Goal: Transaction & Acquisition: Subscribe to service/newsletter

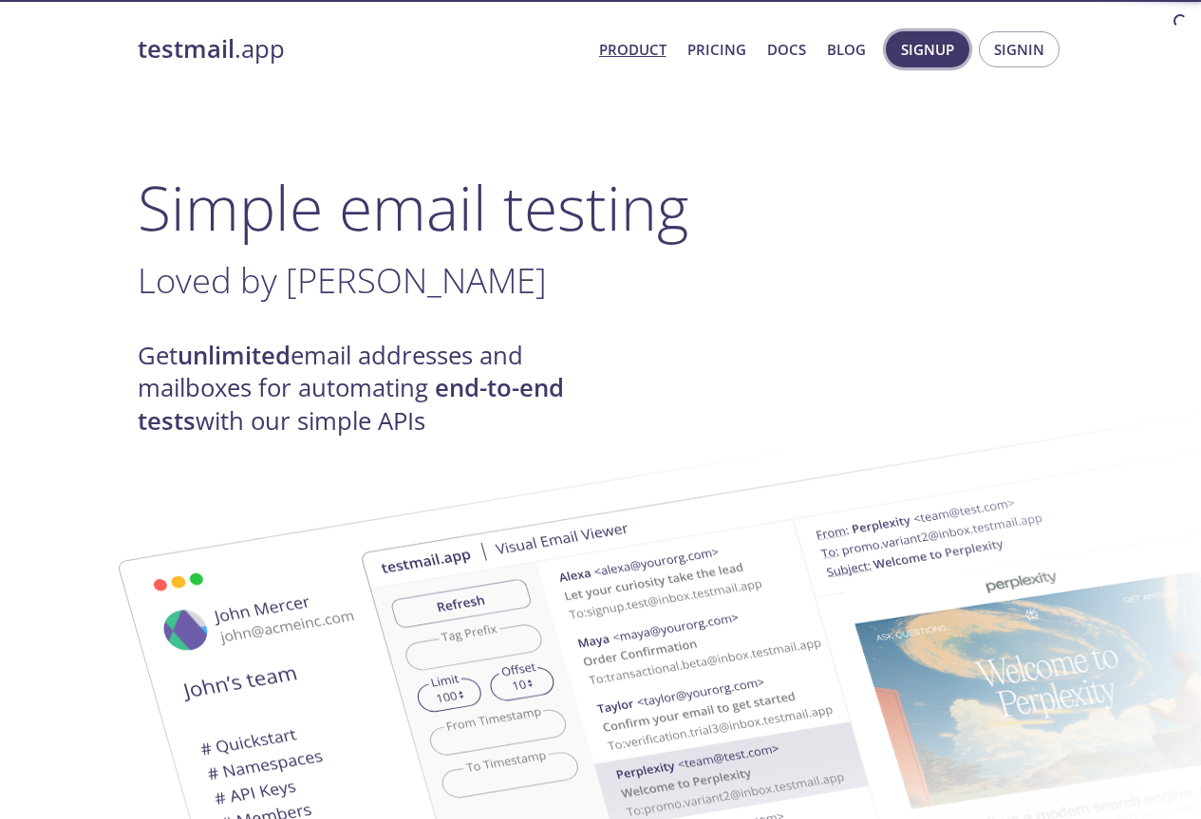
click at [930, 56] on span "Signup" at bounding box center [927, 49] width 53 height 25
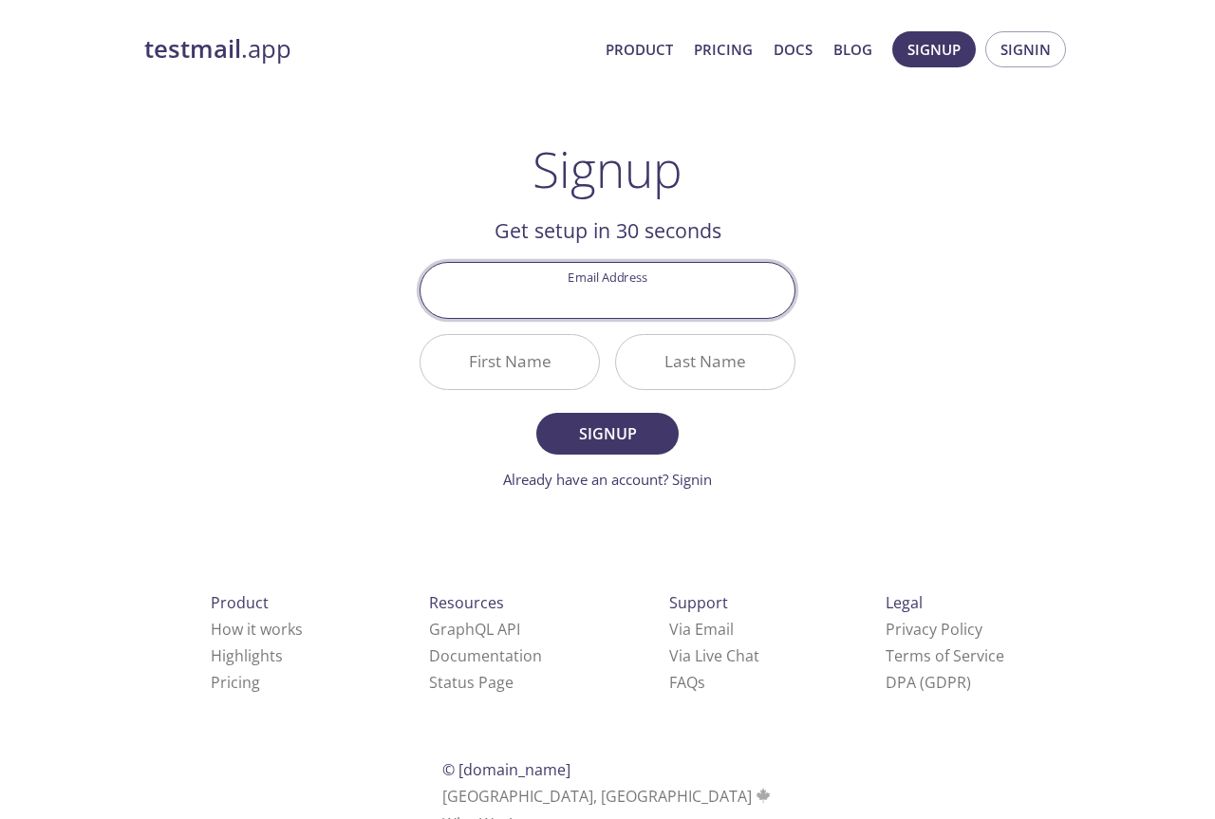
click at [733, 307] on input "Email Address" at bounding box center [608, 290] width 374 height 54
click at [809, 431] on main "Signup Get setup in 30 seconds Email Address First Name Last Name Signup Alread…" at bounding box center [608, 316] width 422 height 350
click at [664, 286] on input "Email Address" at bounding box center [608, 290] width 374 height 54
type input "dulararupasinghe@gmail.com"
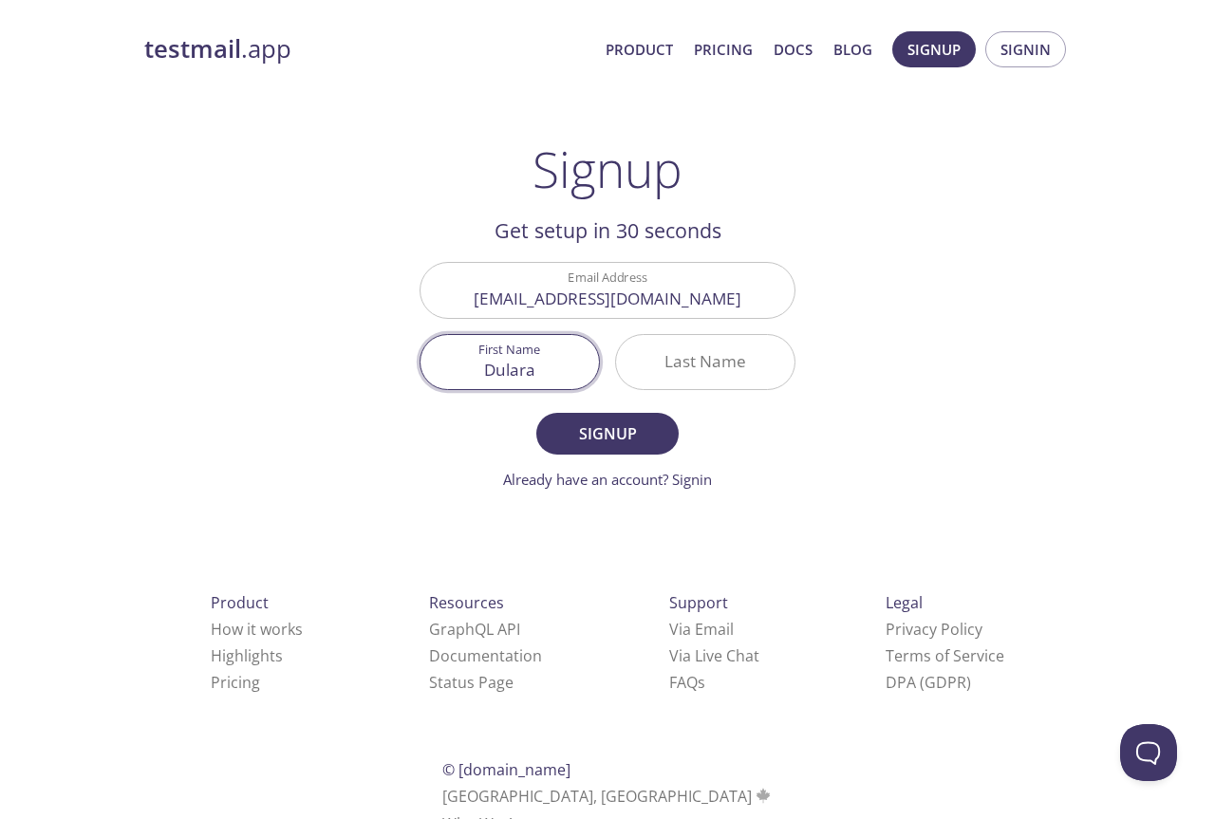
type input "Dulara"
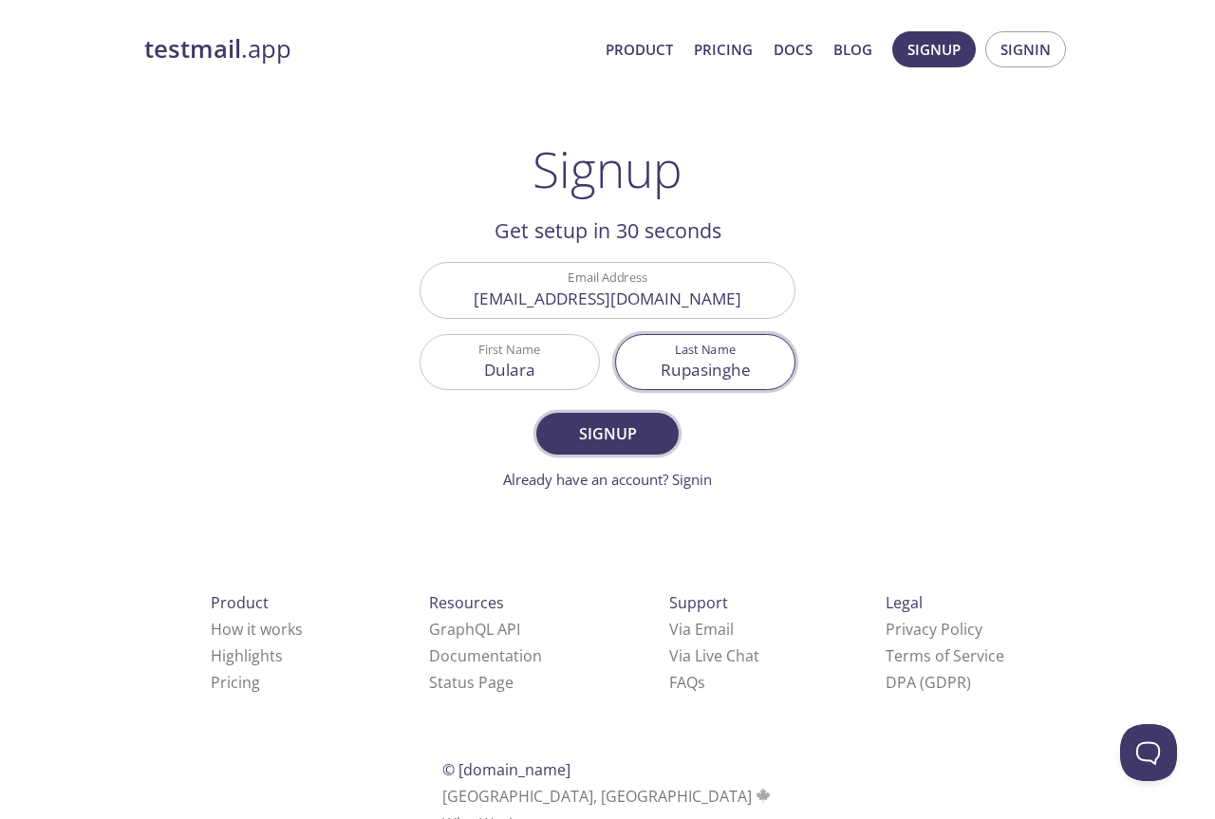
type input "Rupasinghe"
click at [638, 442] on span "Signup" at bounding box center [607, 434] width 101 height 27
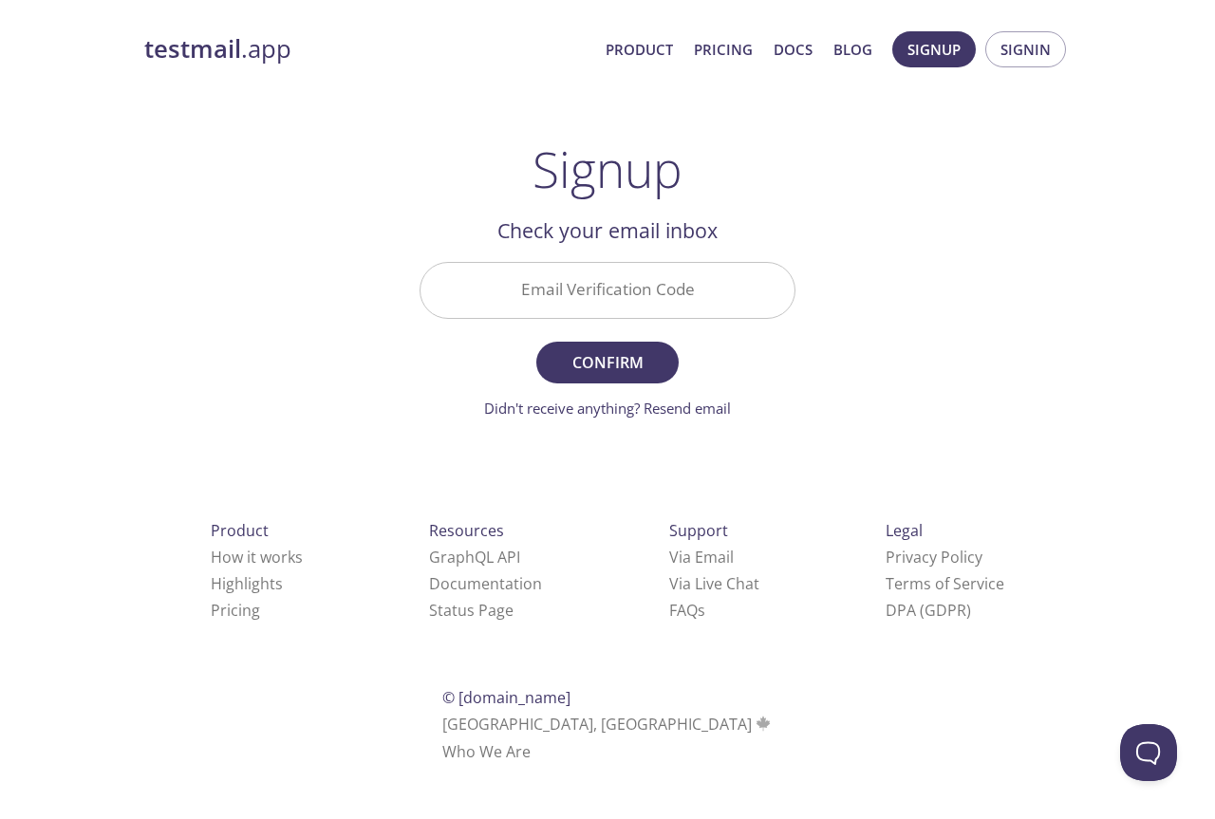
click at [571, 285] on input "Email Verification Code" at bounding box center [608, 290] width 374 height 54
paste input "AHHPRH5"
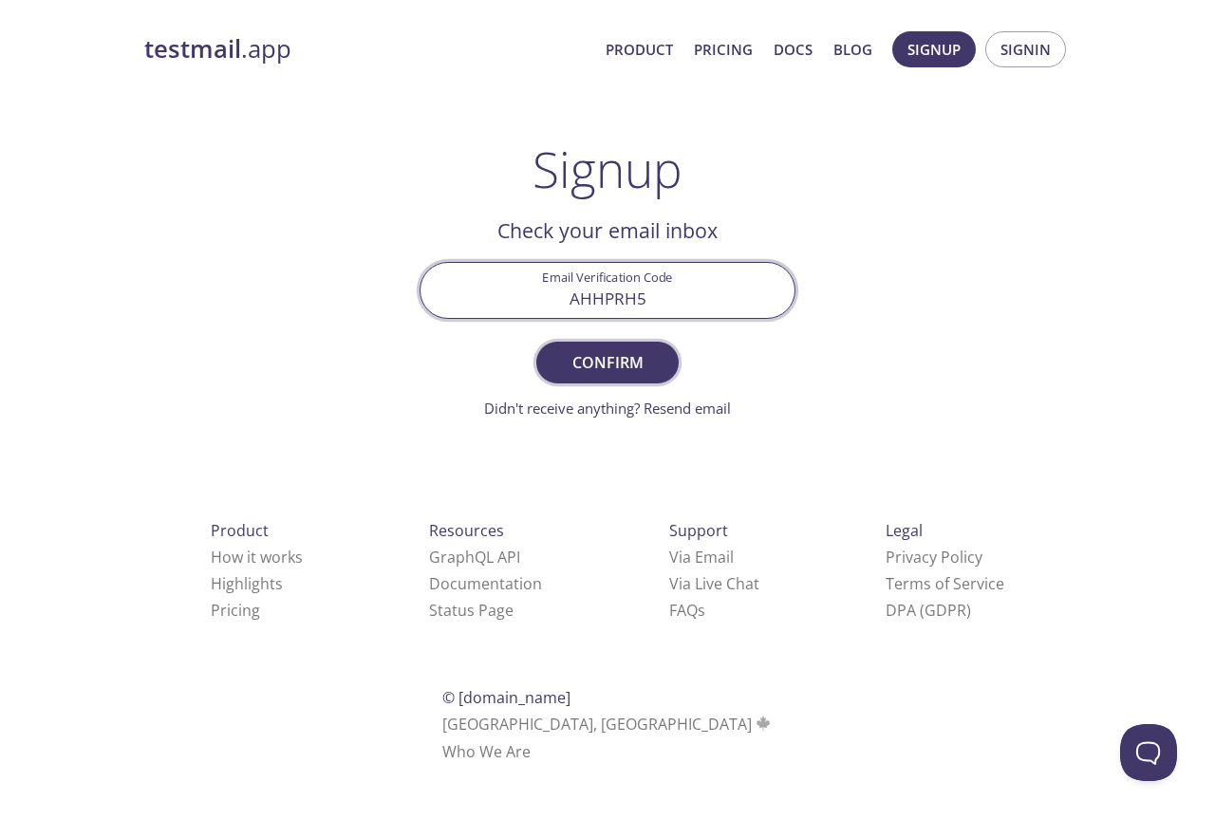
type input "AHHPRH5"
click at [595, 349] on span "Confirm" at bounding box center [607, 362] width 101 height 27
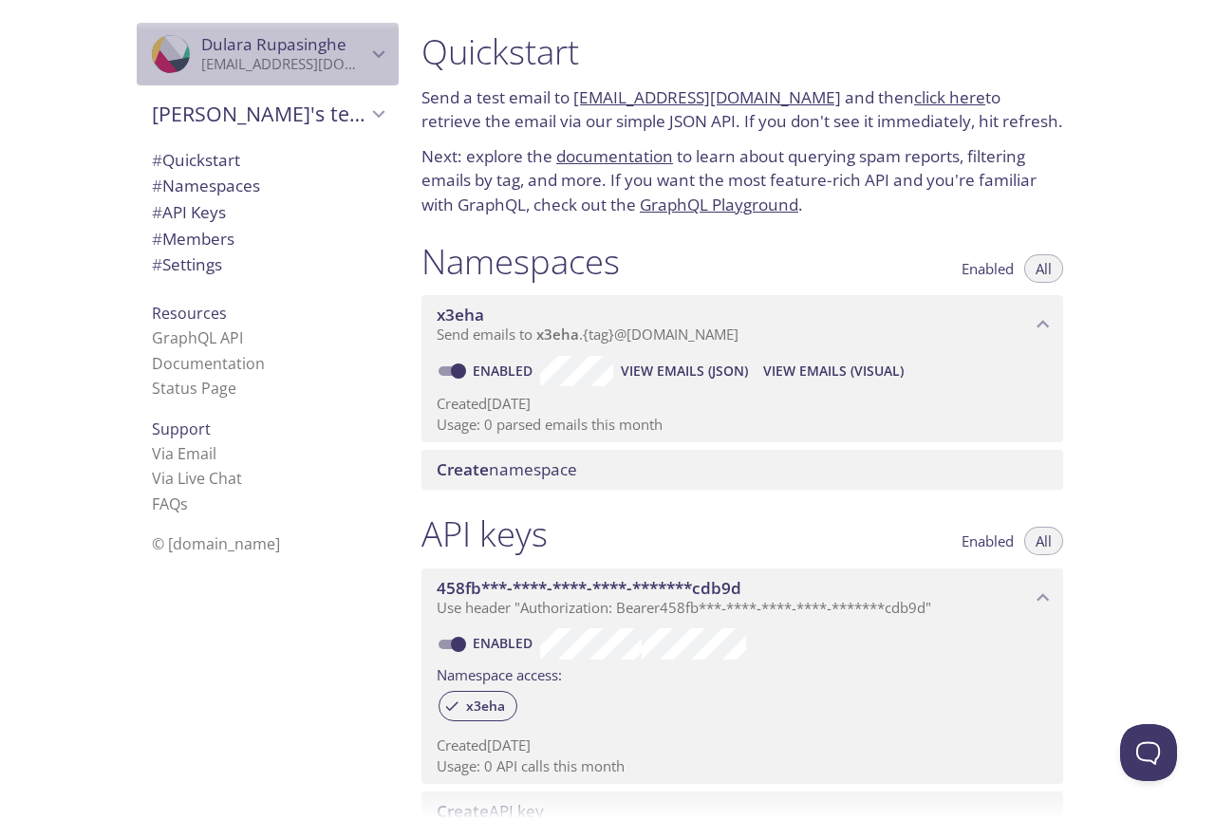
click at [373, 52] on icon "Dulara Rupasinghe" at bounding box center [378, 54] width 25 height 25
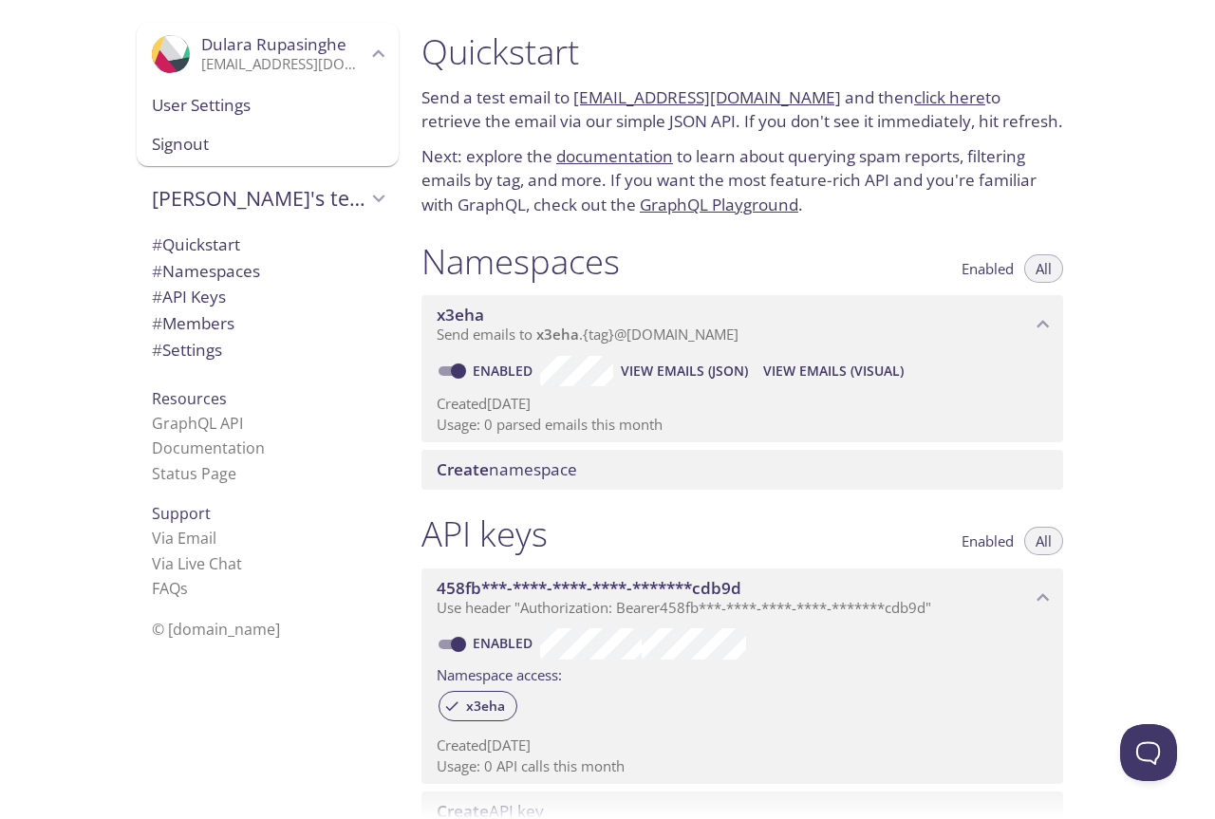
click at [212, 109] on span "User Settings" at bounding box center [268, 105] width 232 height 25
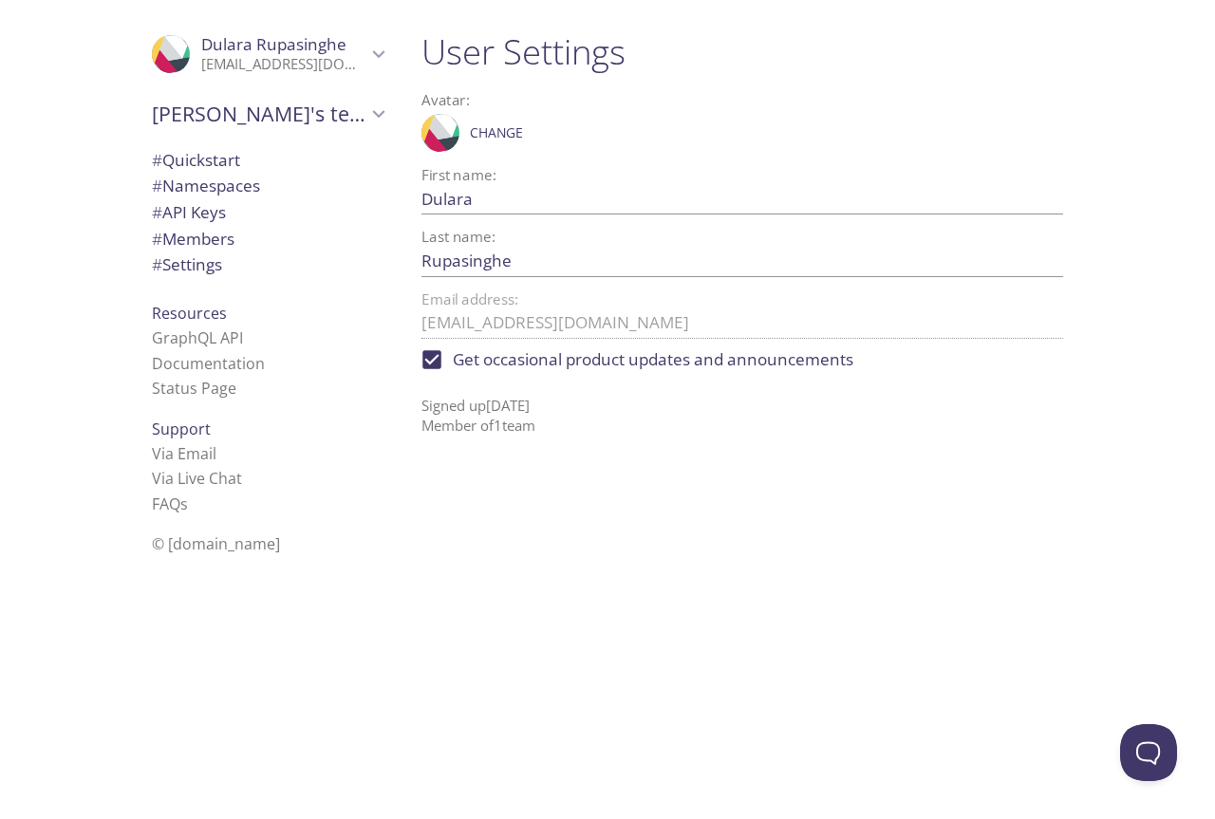
click at [648, 606] on div "User Settings Avatar: .cls-1 { fill: #6d5ca8; } .cls-2 { fill: #3fc191; } .cls-…" at bounding box center [749, 409] width 687 height 819
click at [515, 544] on div "User Settings Avatar: .cls-1 { fill: #6d5ca8; } .cls-2 { fill: #3fc191; } .cls-…" at bounding box center [749, 409] width 687 height 819
click at [206, 267] on span "# Settings" at bounding box center [187, 264] width 70 height 22
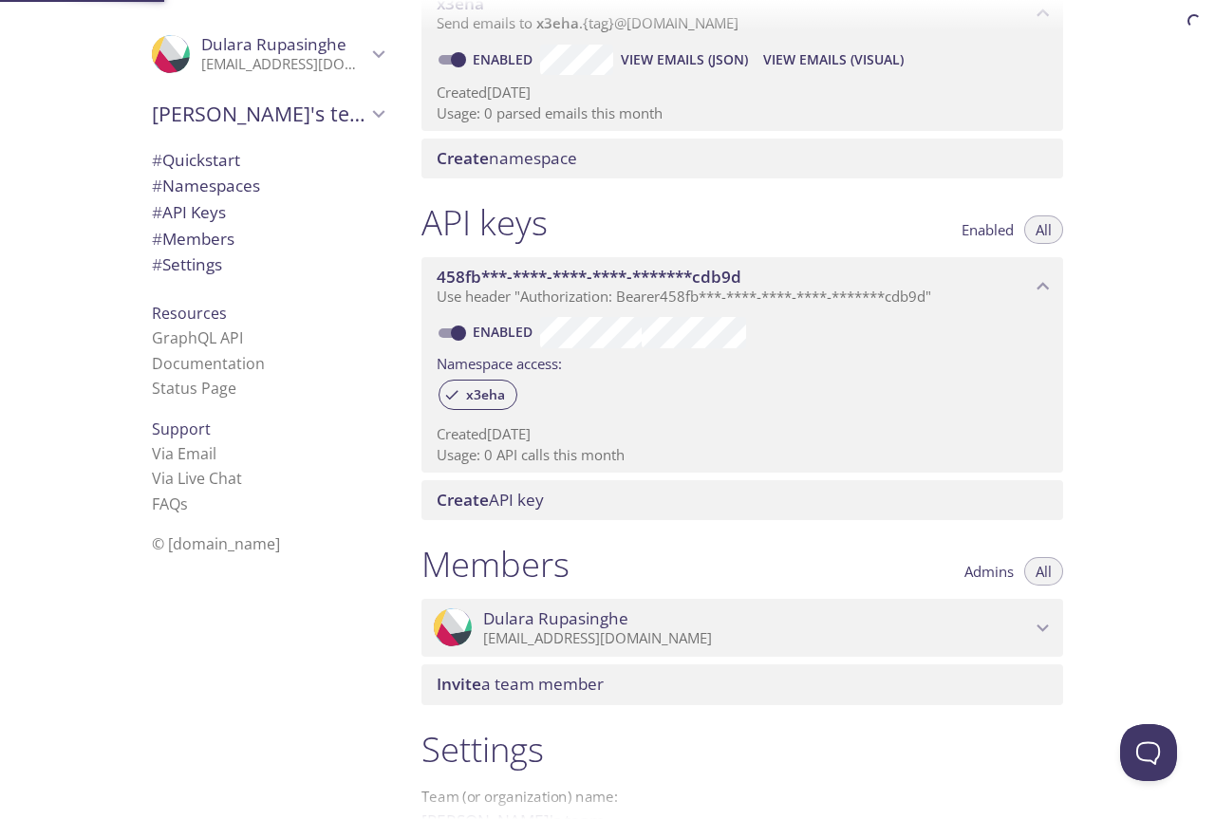
scroll to position [531, 0]
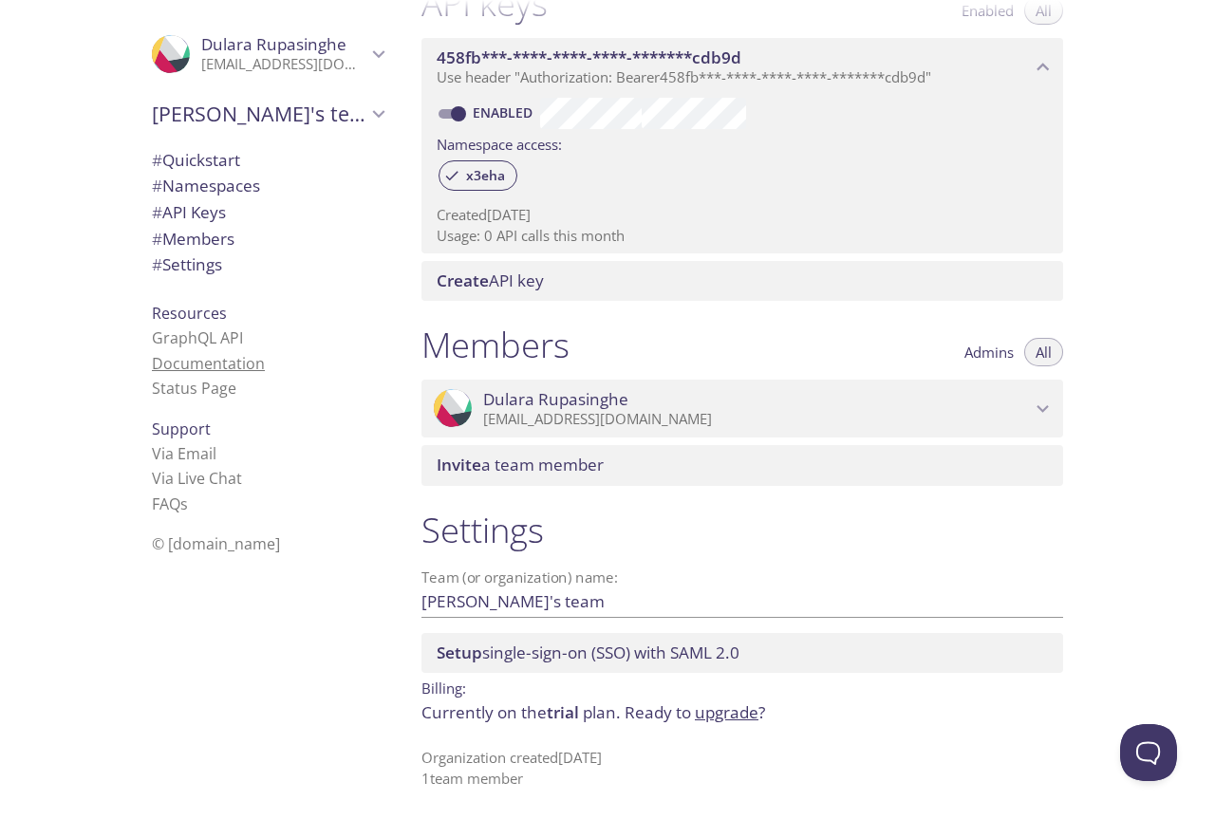
click at [201, 365] on link "Documentation" at bounding box center [208, 363] width 113 height 21
click at [233, 167] on span "# Quickstart" at bounding box center [268, 160] width 232 height 25
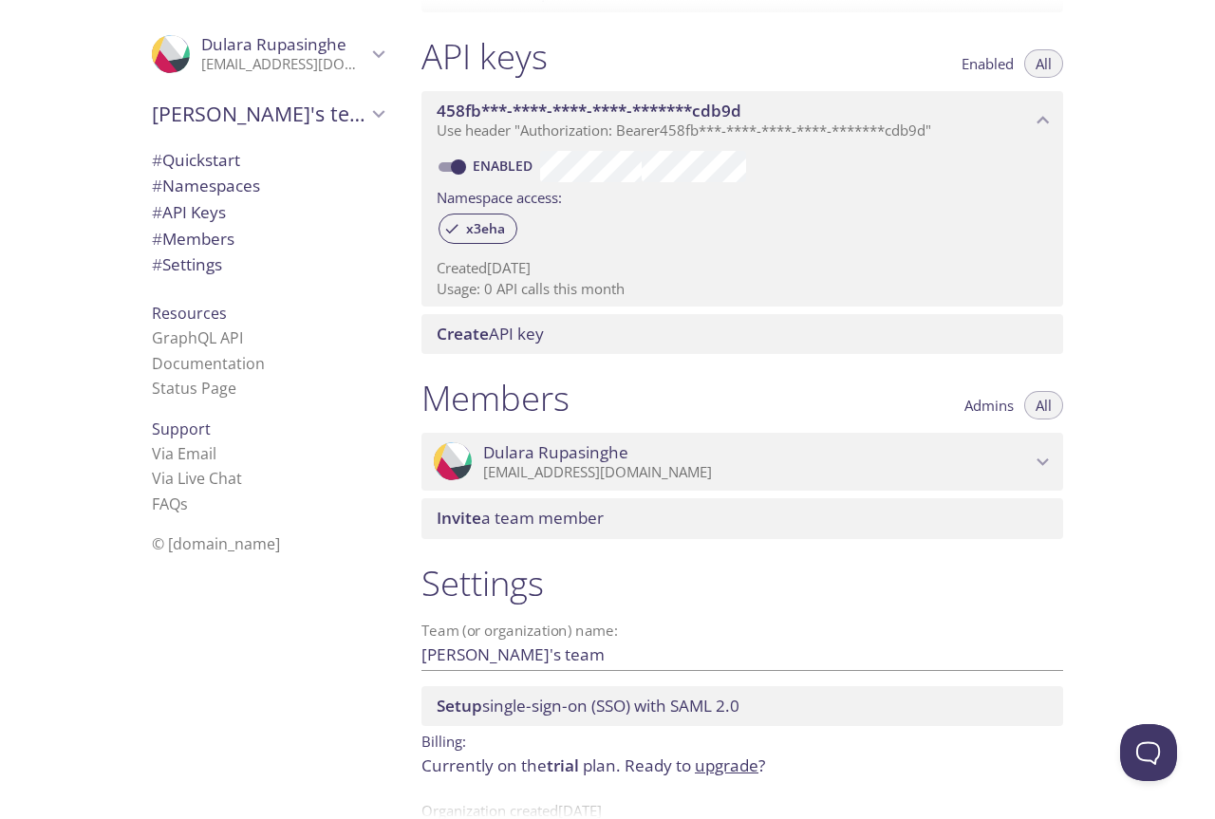
scroll to position [531, 0]
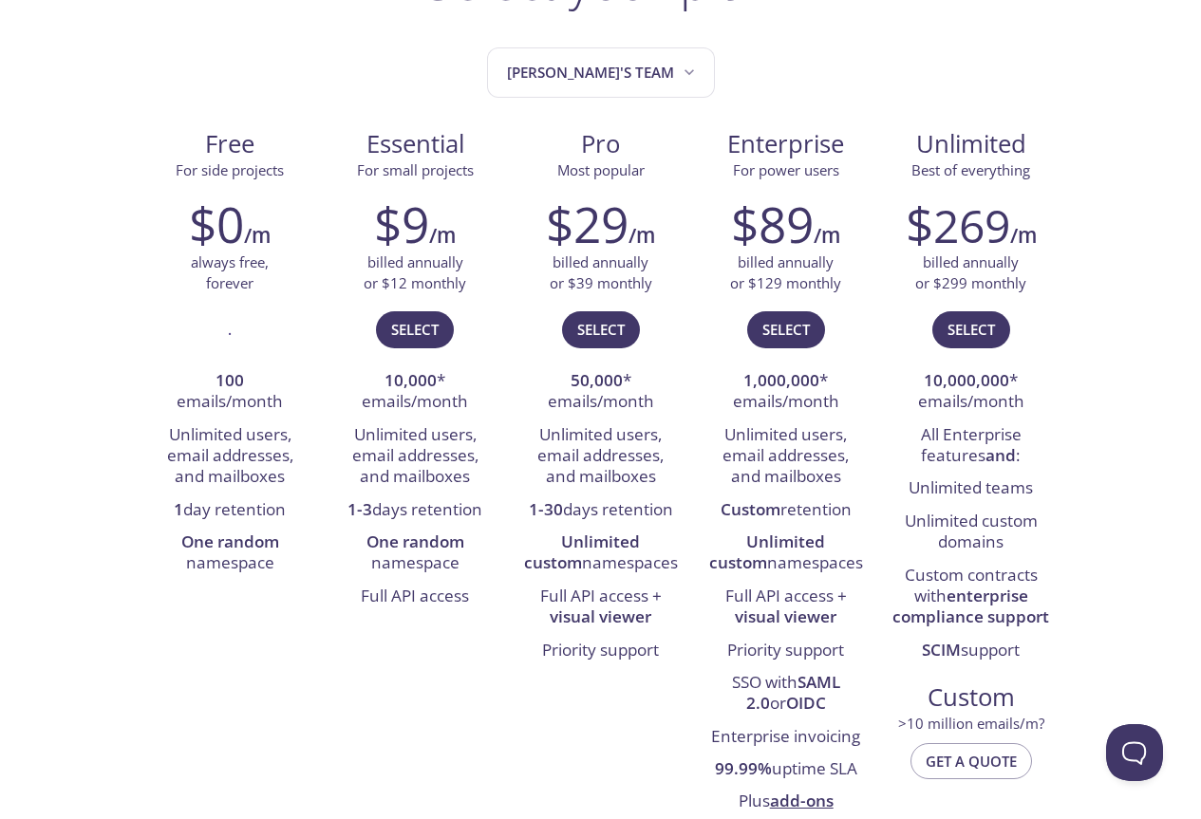
scroll to position [190, 0]
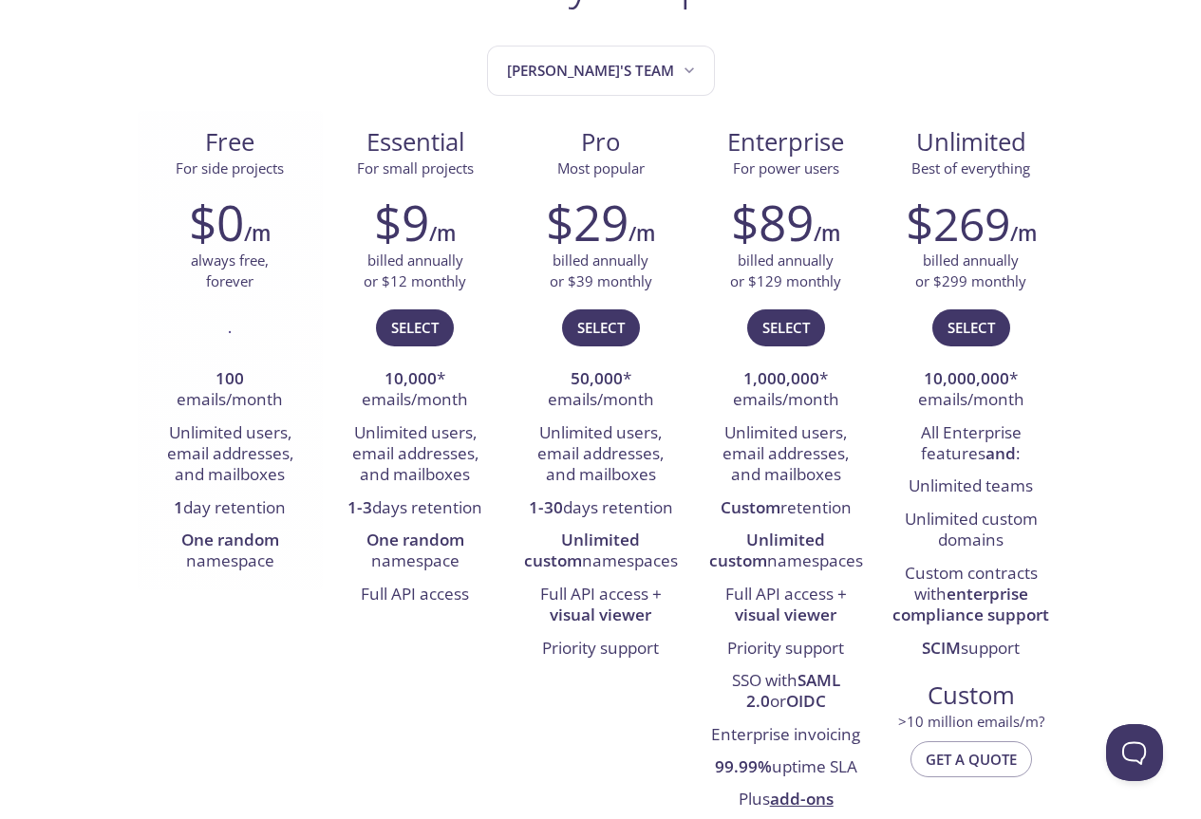
click at [227, 227] on h2 "$0" at bounding box center [216, 222] width 55 height 57
